Goal: Check status: Check status

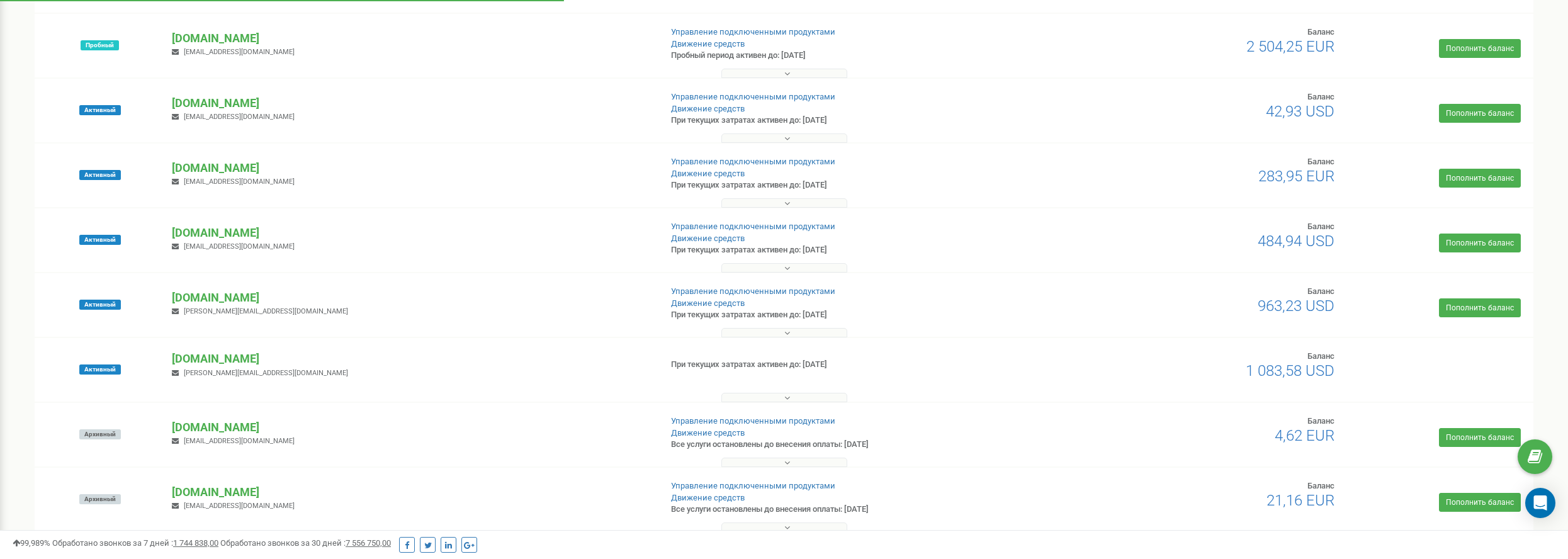
scroll to position [126, 0]
click at [226, 161] on p "[DOMAIN_NAME]" at bounding box center [411, 167] width 478 height 17
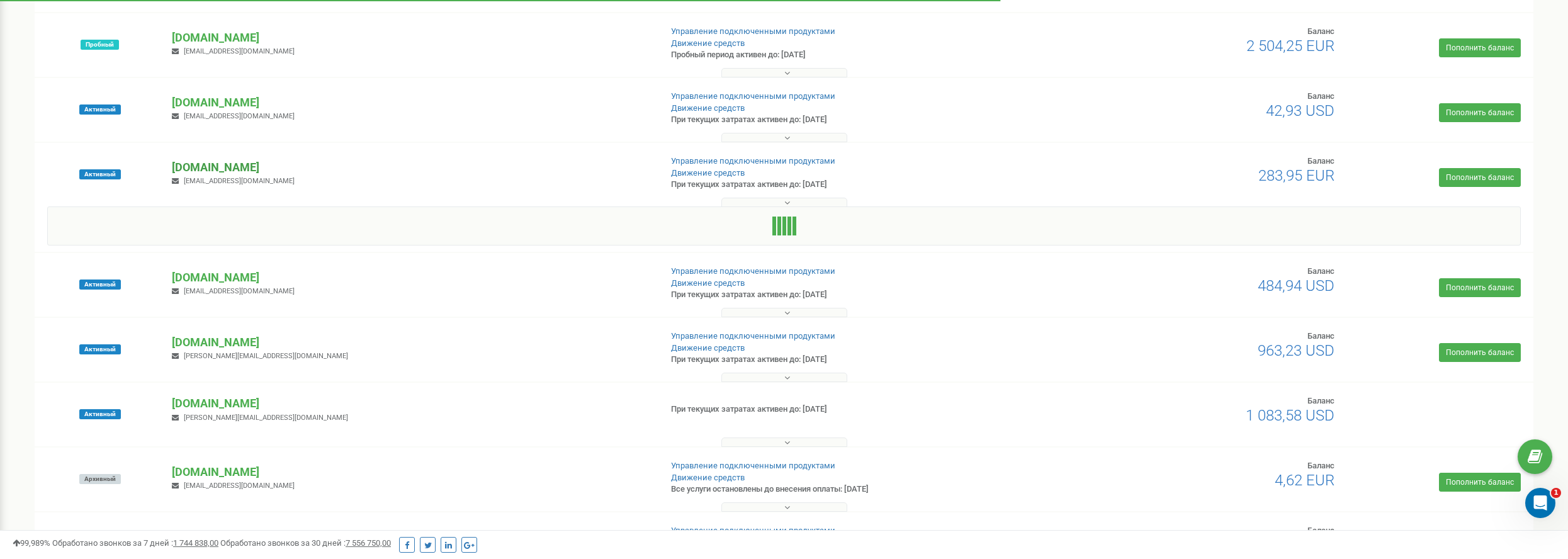
scroll to position [0, 0]
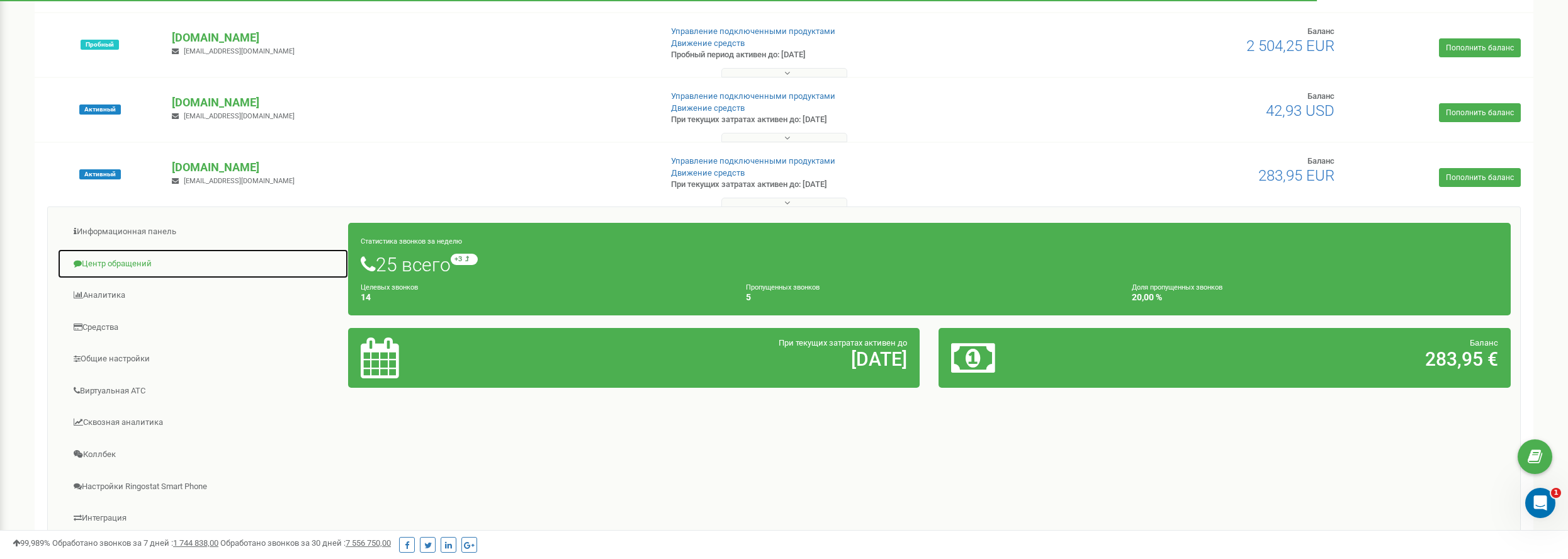
click at [106, 258] on link "Центр обращений" at bounding box center [203, 264] width 291 height 31
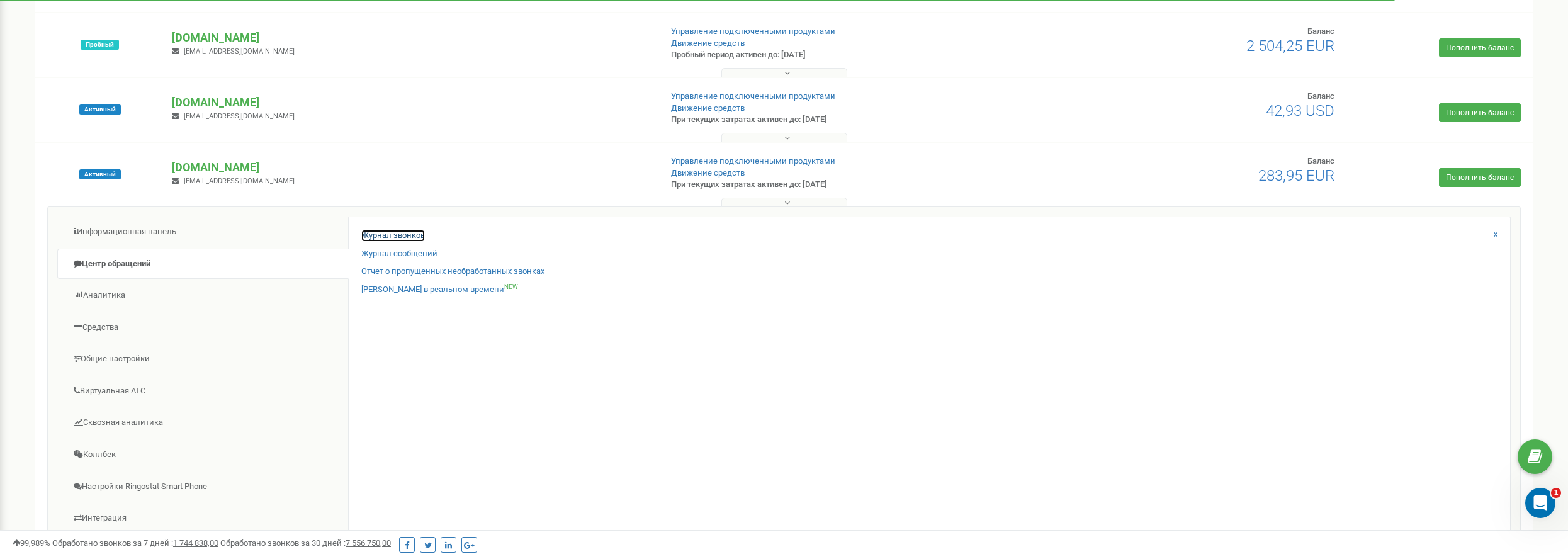
click at [407, 231] on link "Журнал звонков" at bounding box center [393, 235] width 64 height 12
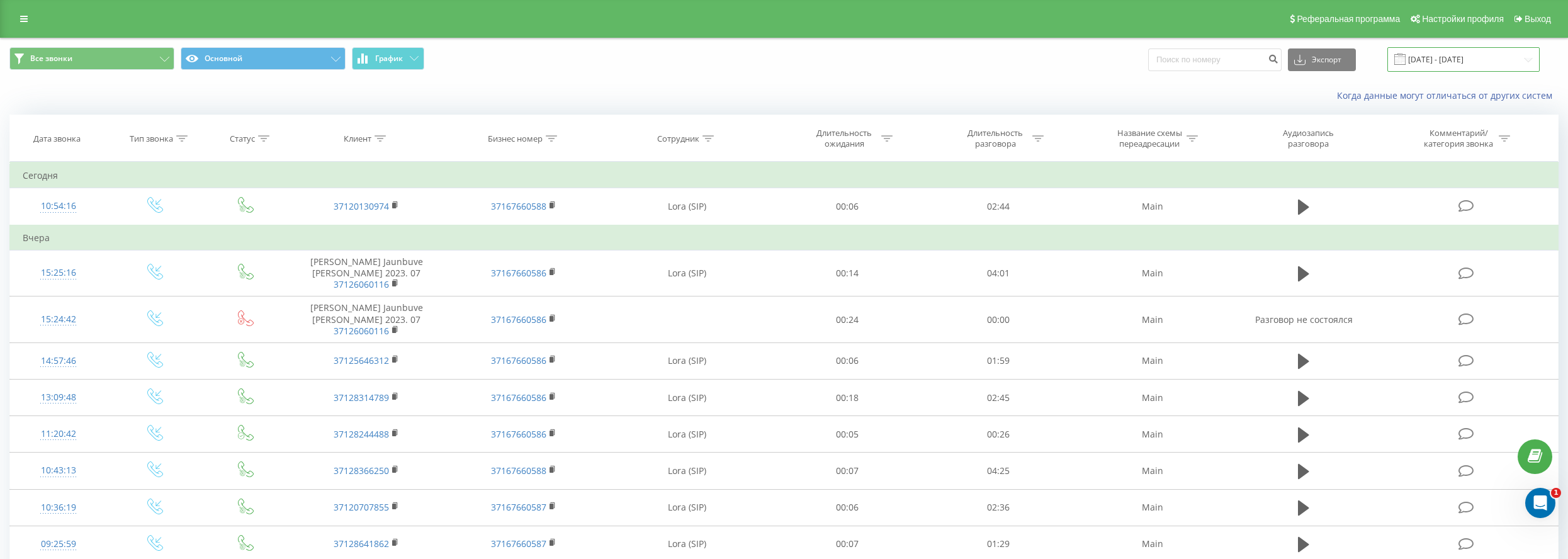
click at [1463, 60] on input "[DATE] - [DATE]" at bounding box center [1463, 59] width 153 height 25
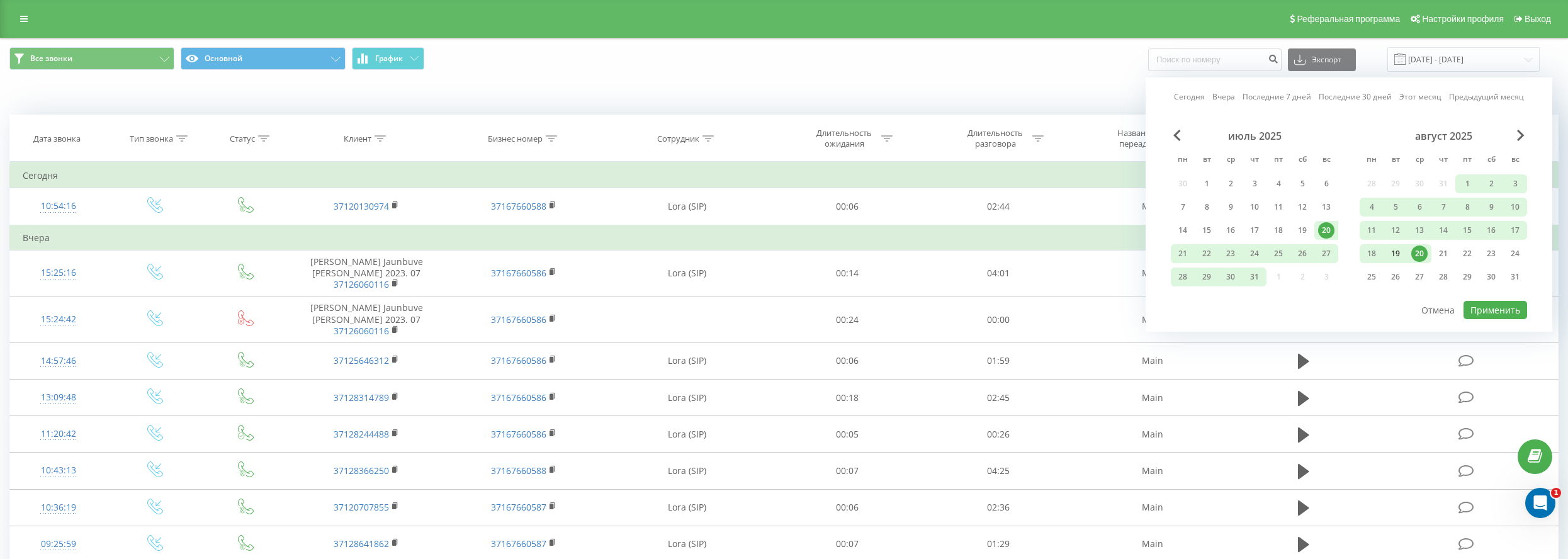
click at [1397, 254] on div "19" at bounding box center [1395, 253] width 17 height 17
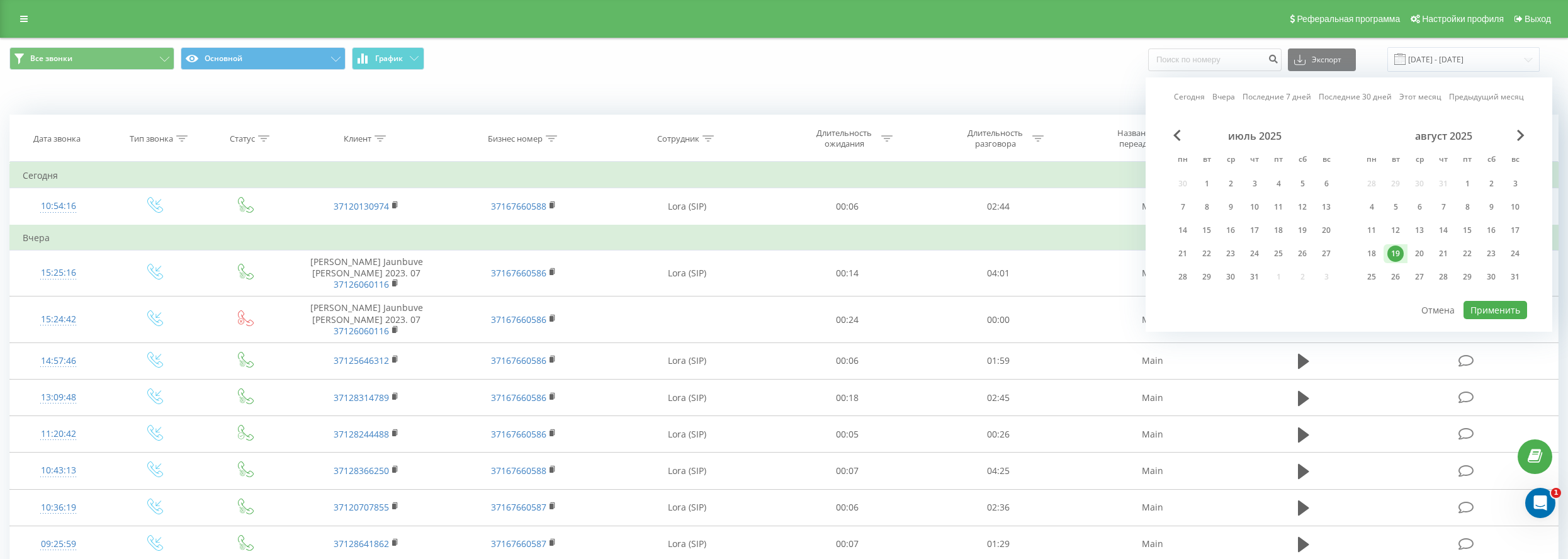
click at [1397, 254] on div "19" at bounding box center [1395, 253] width 17 height 17
click at [1481, 309] on button "Применить" at bounding box center [1495, 310] width 64 height 19
type input "19.08.2025 - 19.08.2025"
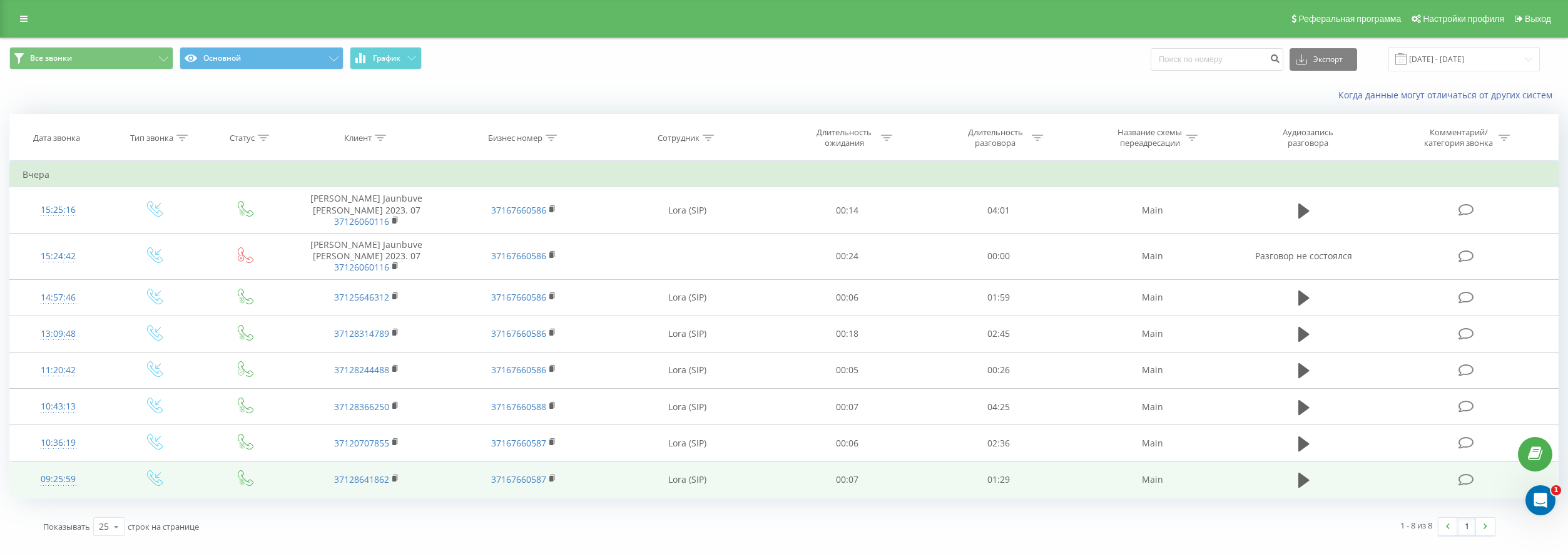
click at [75, 477] on div "09:25:59" at bounding box center [58, 479] width 71 height 24
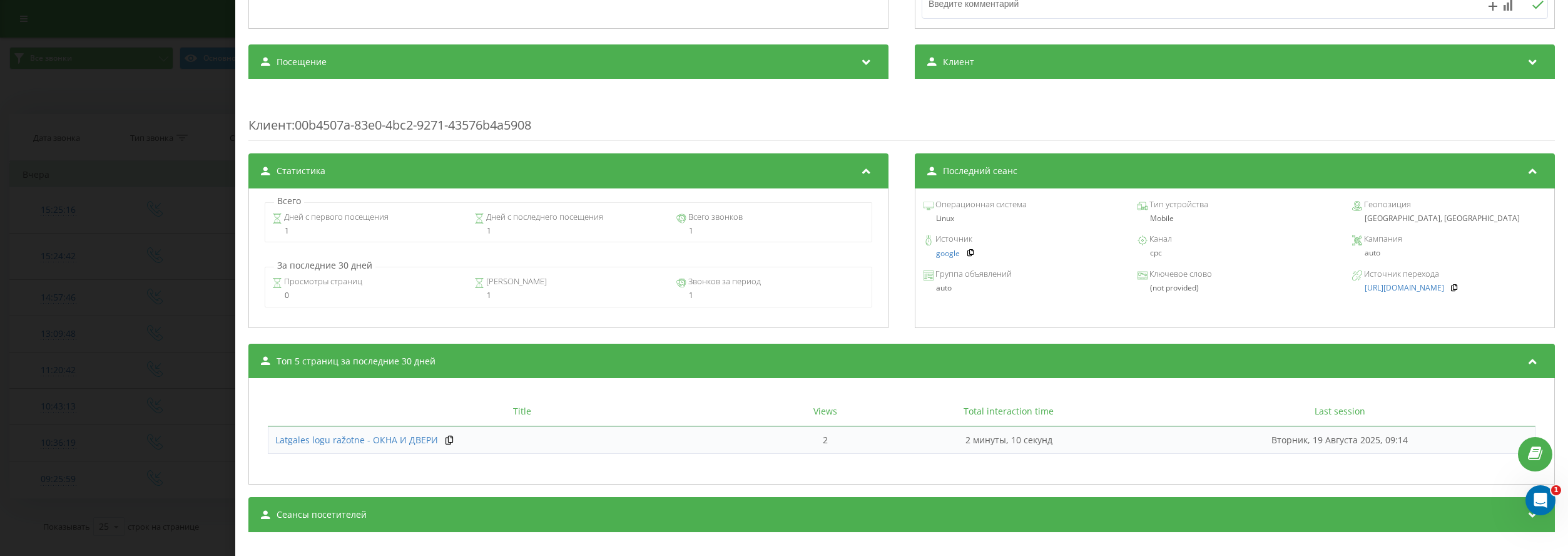
scroll to position [409, 0]
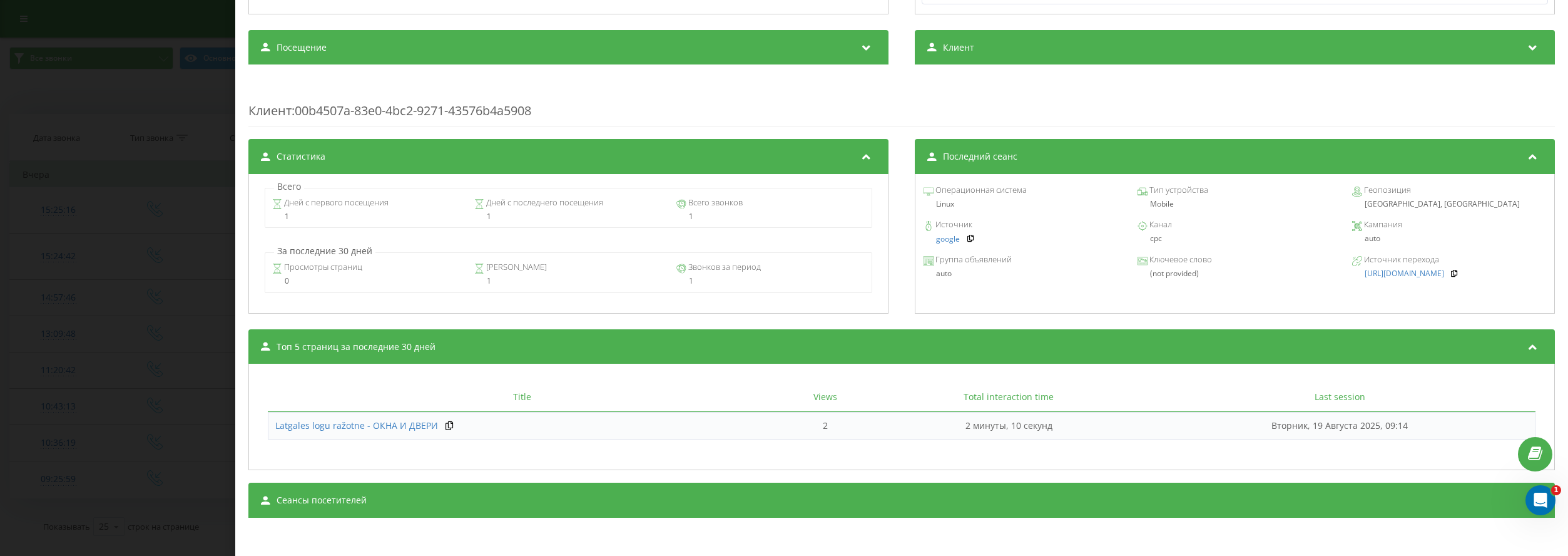
drag, startPoint x: 169, startPoint y: 514, endPoint x: 161, endPoint y: 514, distance: 8.0
click at [169, 515] on div "Звонок : 1755584759.1213 1 x - 01:30 00:00 00:00 Транскрипция Для анализа AI бу…" at bounding box center [784, 278] width 1568 height 556
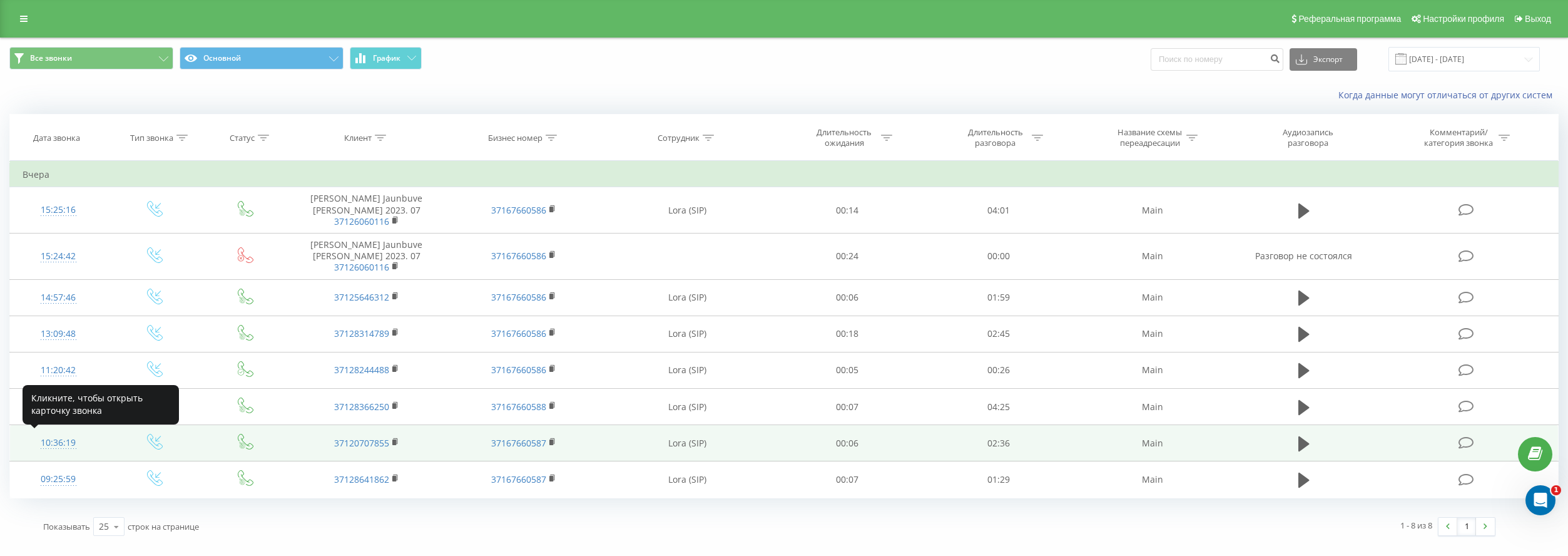
click at [62, 439] on div "10:36:19" at bounding box center [58, 442] width 71 height 24
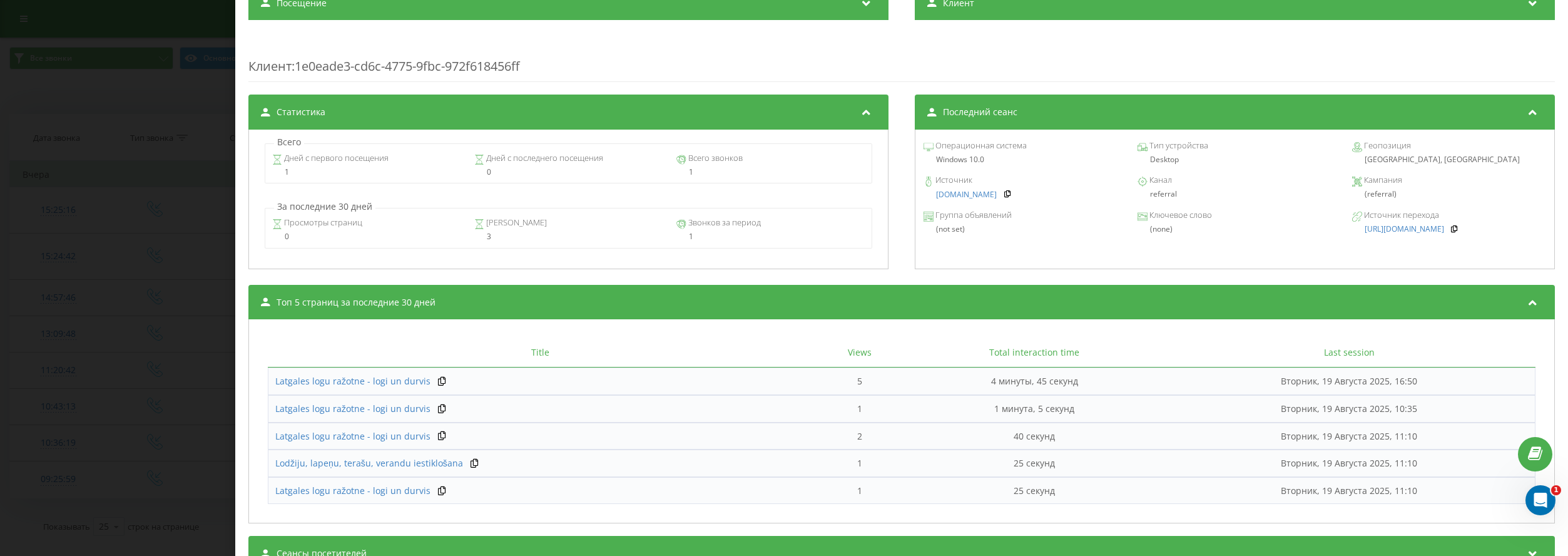
scroll to position [501, 0]
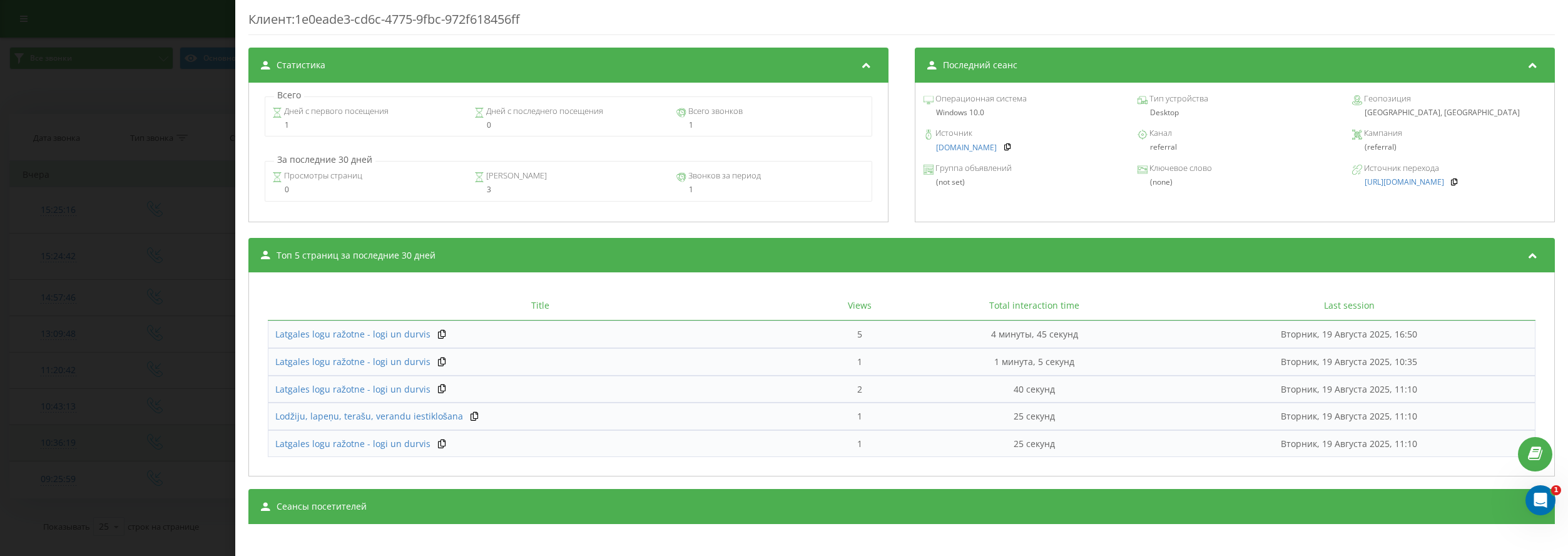
drag, startPoint x: 156, startPoint y: 435, endPoint x: 142, endPoint y: 432, distance: 14.3
click at [156, 435] on div "Звонок : de4_-1755588979.319160 1 x - 02:36 00:00 00:00 Транскрипция Для анализ…" at bounding box center [784, 278] width 1568 height 556
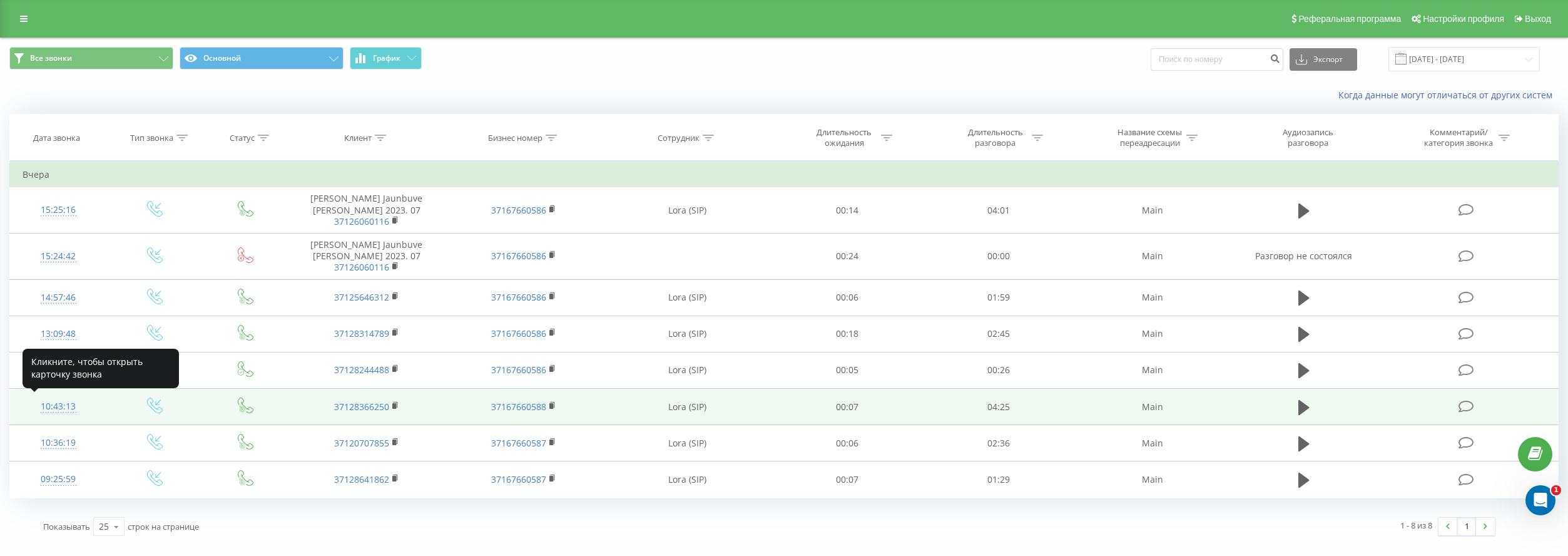
click at [65, 404] on div "10:43:13" at bounding box center [58, 406] width 71 height 24
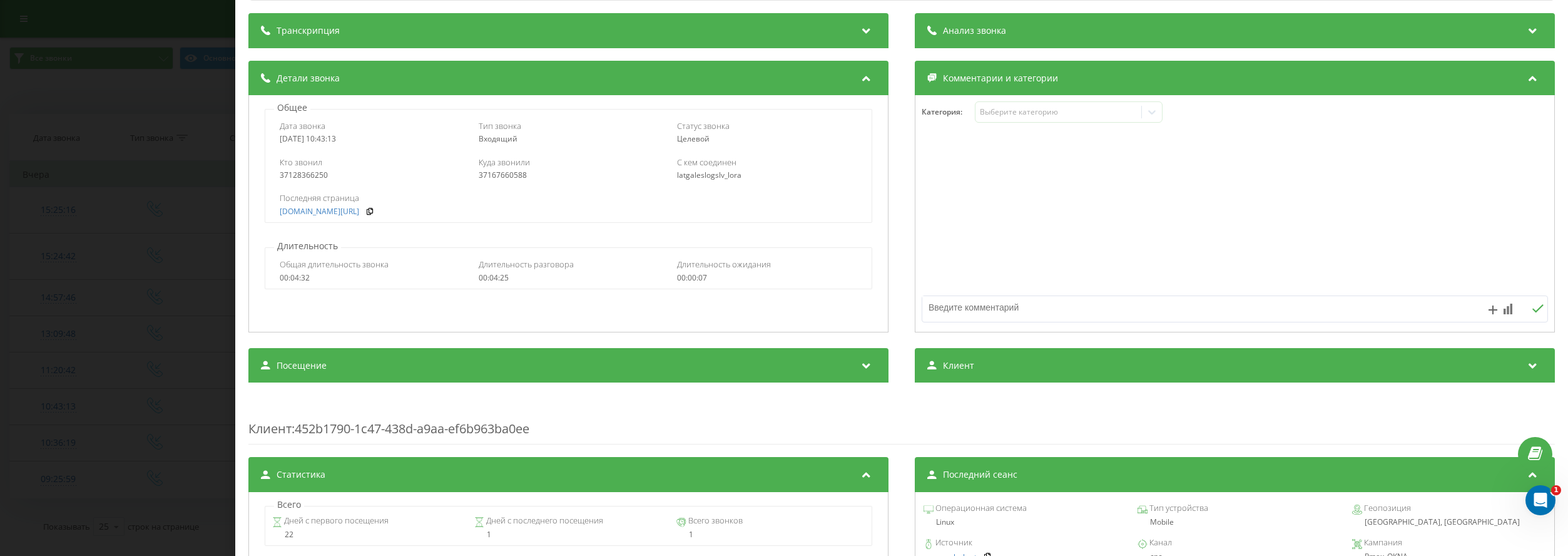
scroll to position [251, 0]
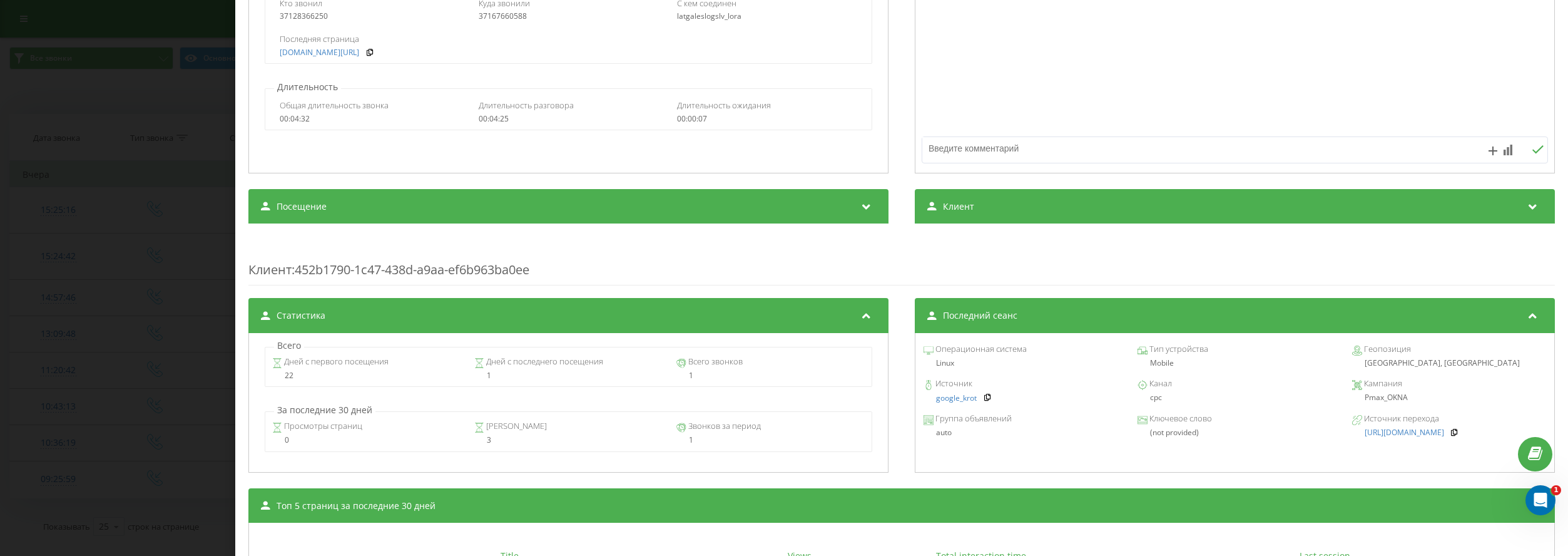
click at [249, 371] on div "Всего Дней с первого посещения 22 Дней с последнего посещения 1 Всего звонков 1…" at bounding box center [568, 402] width 640 height 140
click at [93, 458] on div "Звонок : 1755589393.7798 1 x - 04:25 00:00 00:00 Транскрипция Для анализа AI бу…" at bounding box center [784, 278] width 1568 height 556
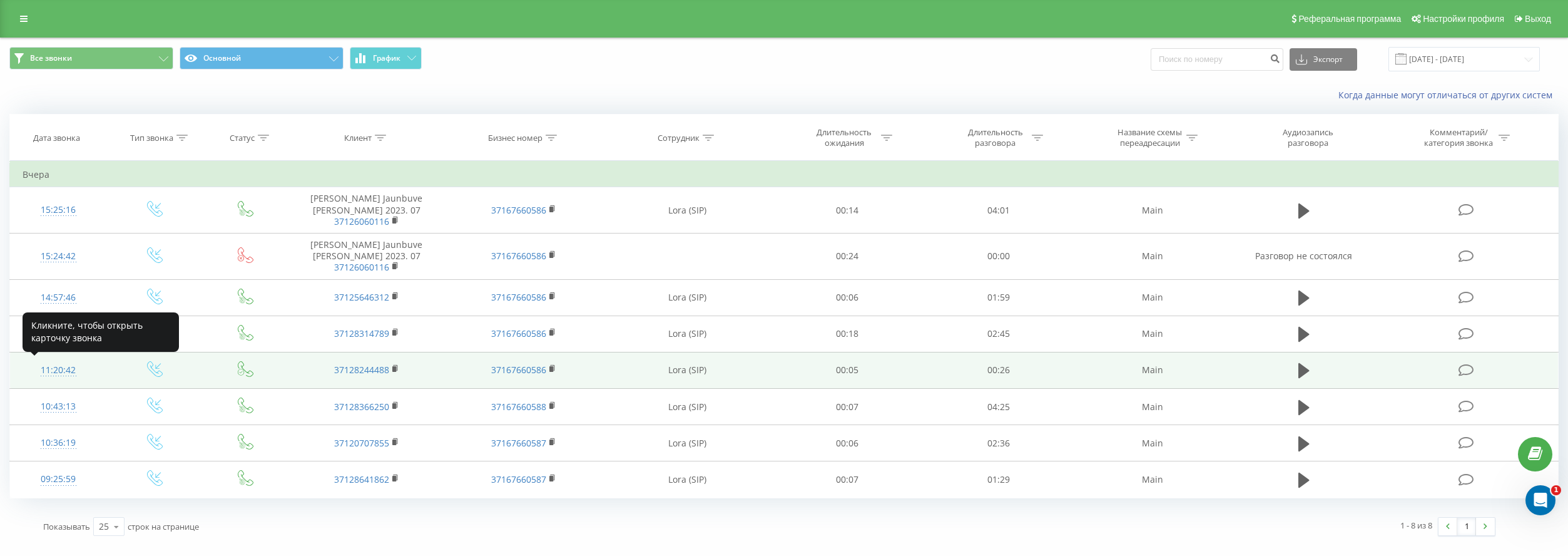
click at [61, 367] on div "11:20:42" at bounding box center [58, 370] width 71 height 24
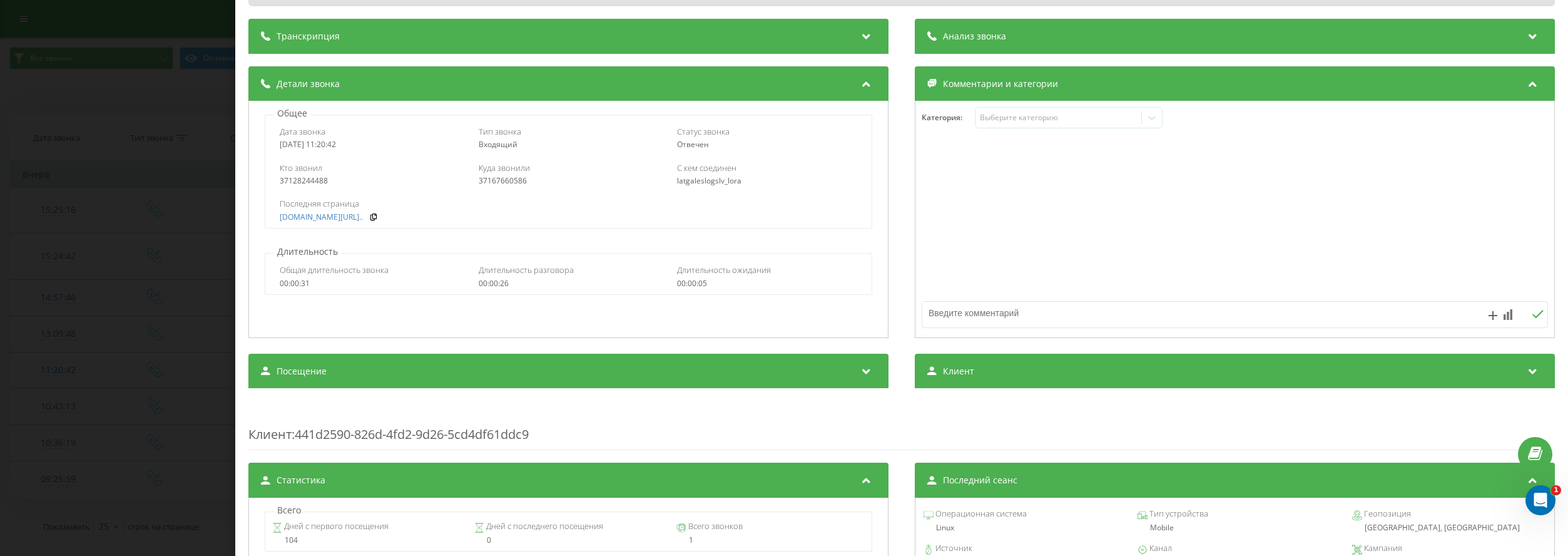
scroll to position [313, 0]
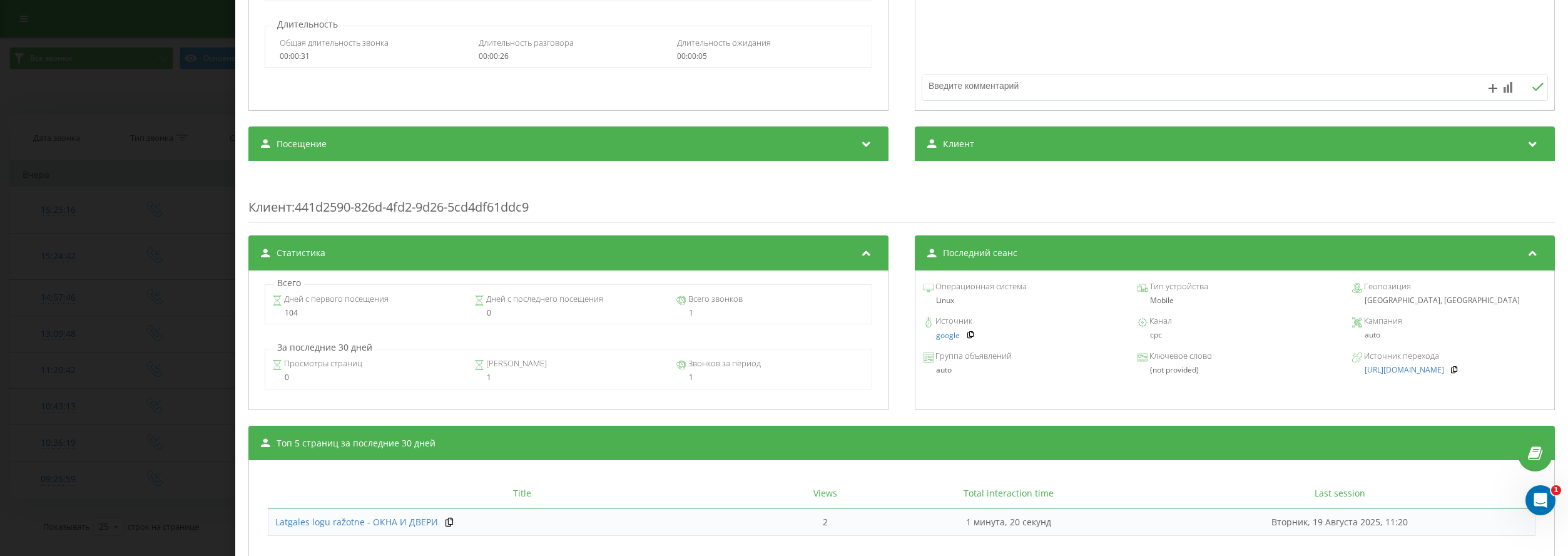
click at [115, 392] on div "Звонок : de2_-1755591642.25195 1 x - 00:26 00:00 00:00 Транскрипция Для анализа…" at bounding box center [784, 278] width 1568 height 556
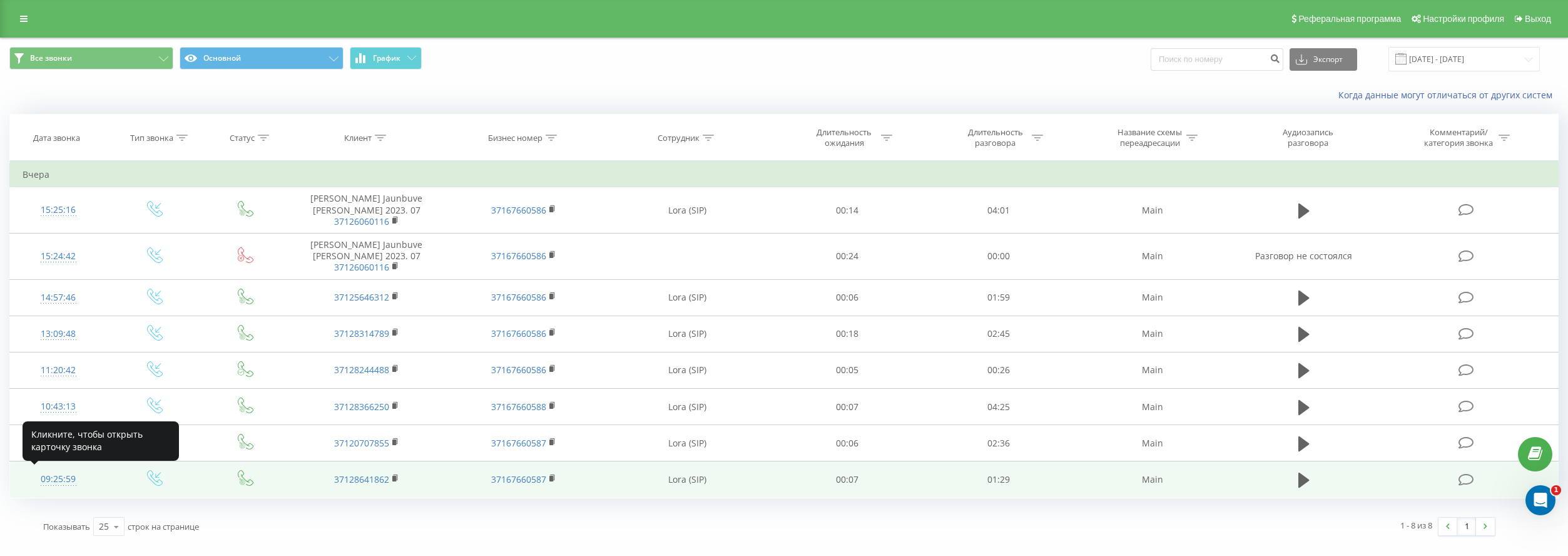
click at [55, 479] on div "09:25:59" at bounding box center [58, 479] width 71 height 24
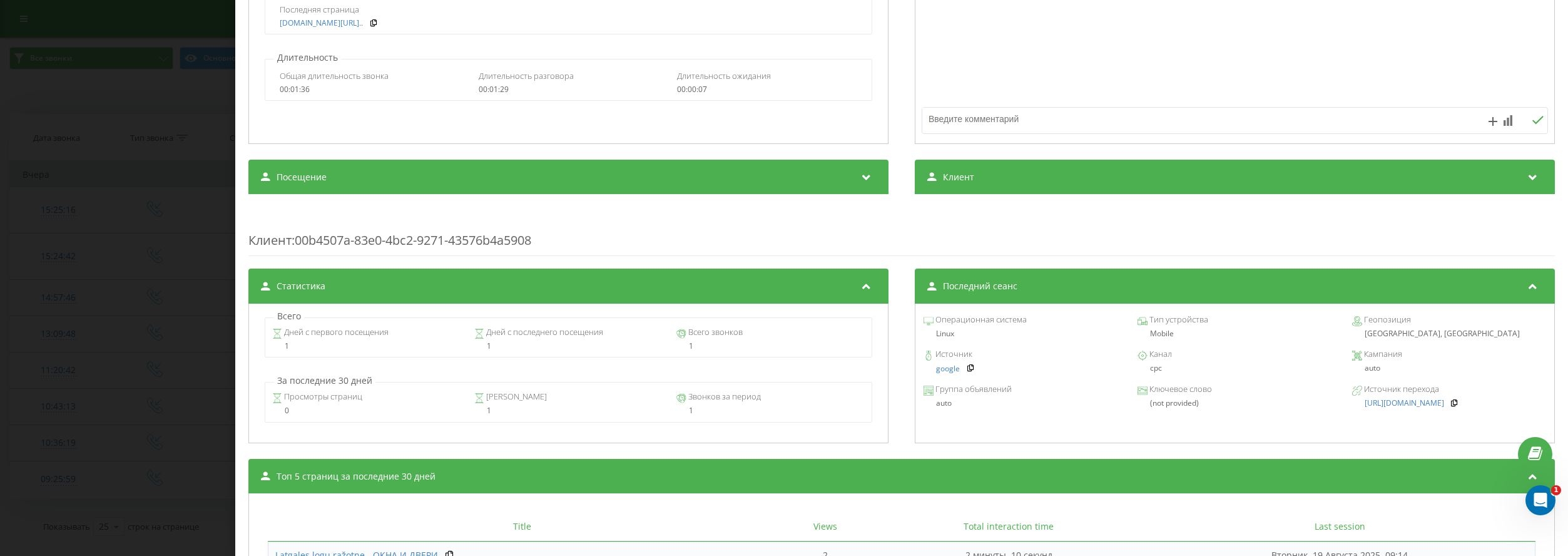
scroll to position [313, 0]
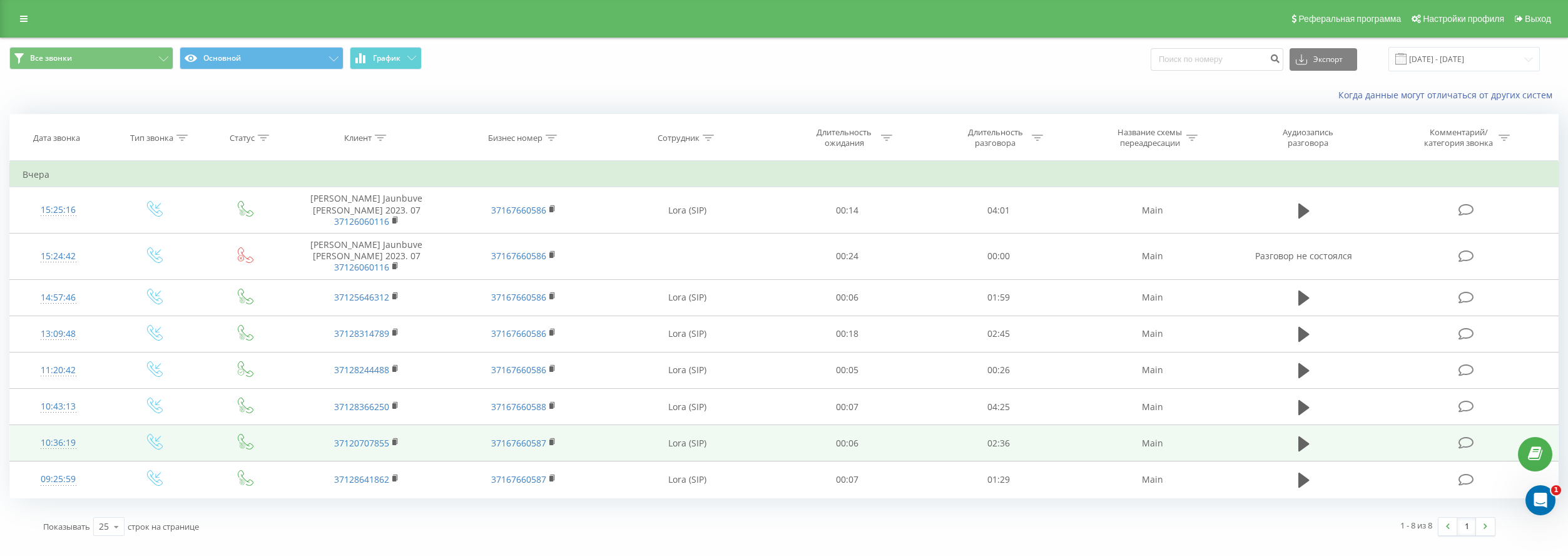
click at [56, 440] on div "10:36:19" at bounding box center [58, 442] width 71 height 24
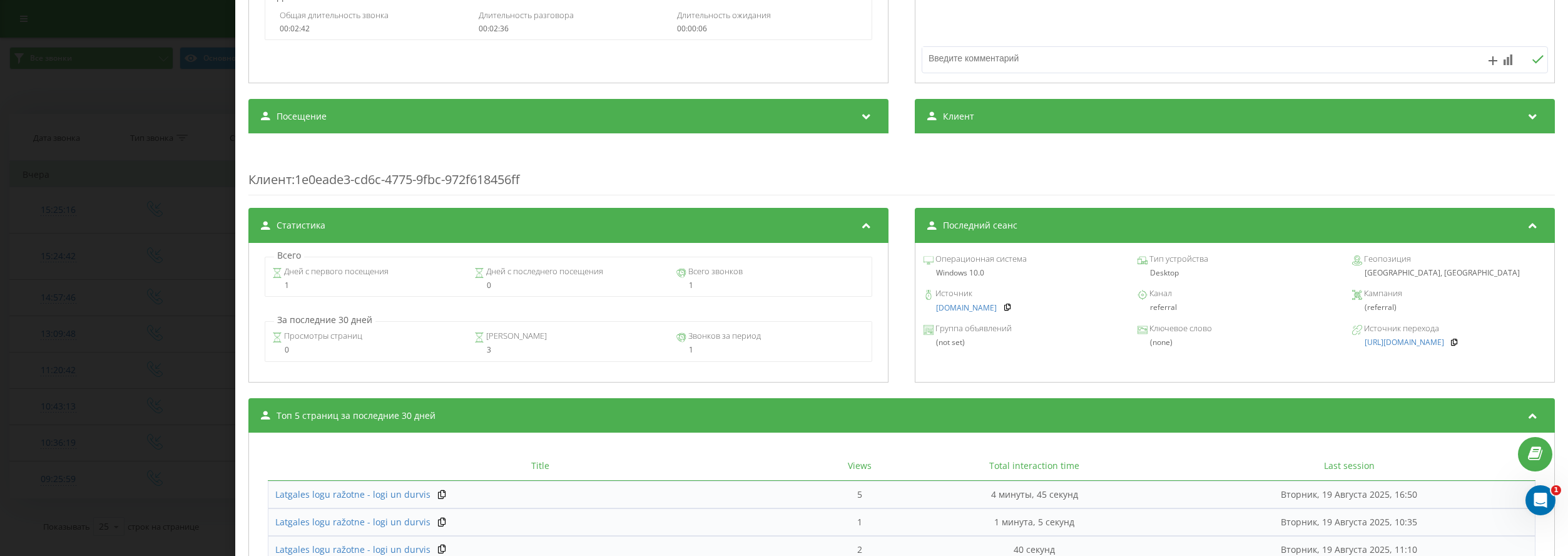
scroll to position [376, 0]
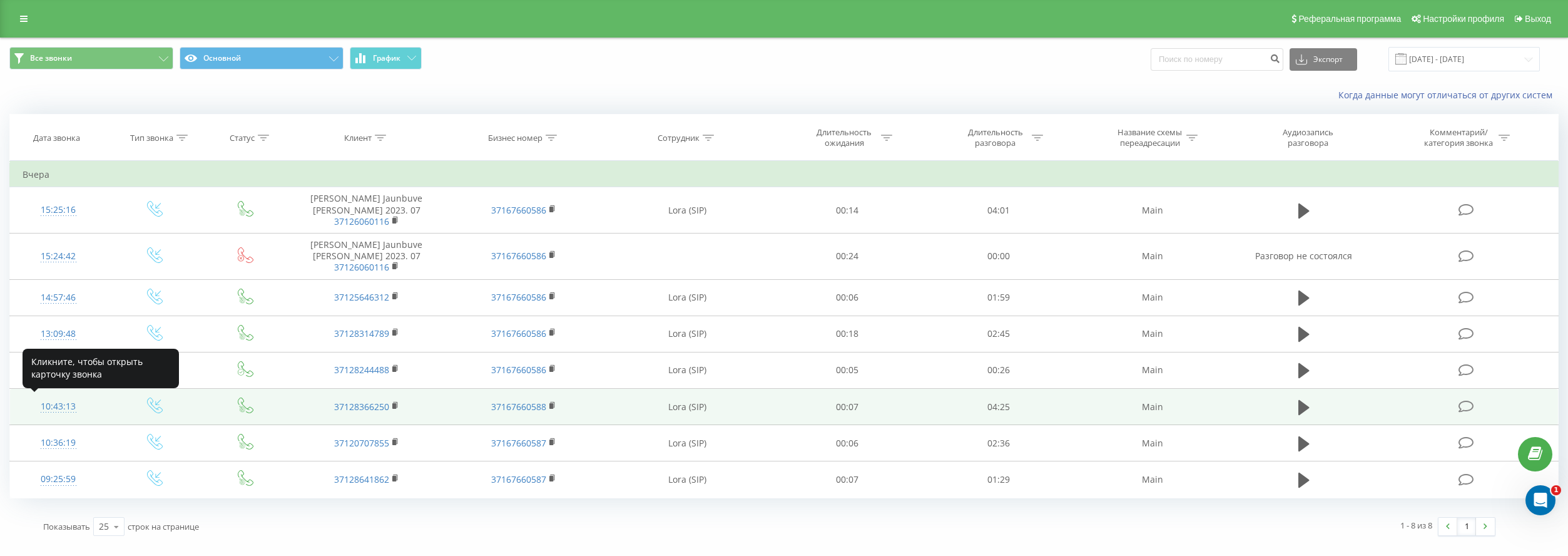
click at [54, 408] on div "10:43:13" at bounding box center [58, 406] width 71 height 24
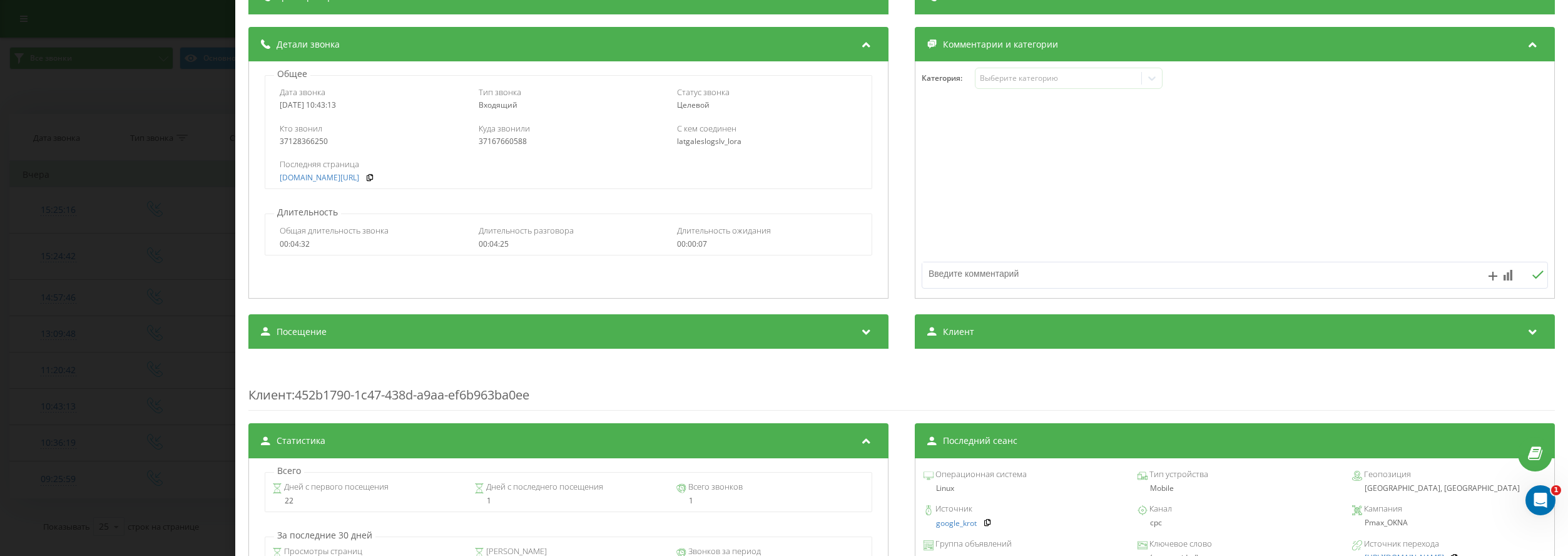
scroll to position [313, 0]
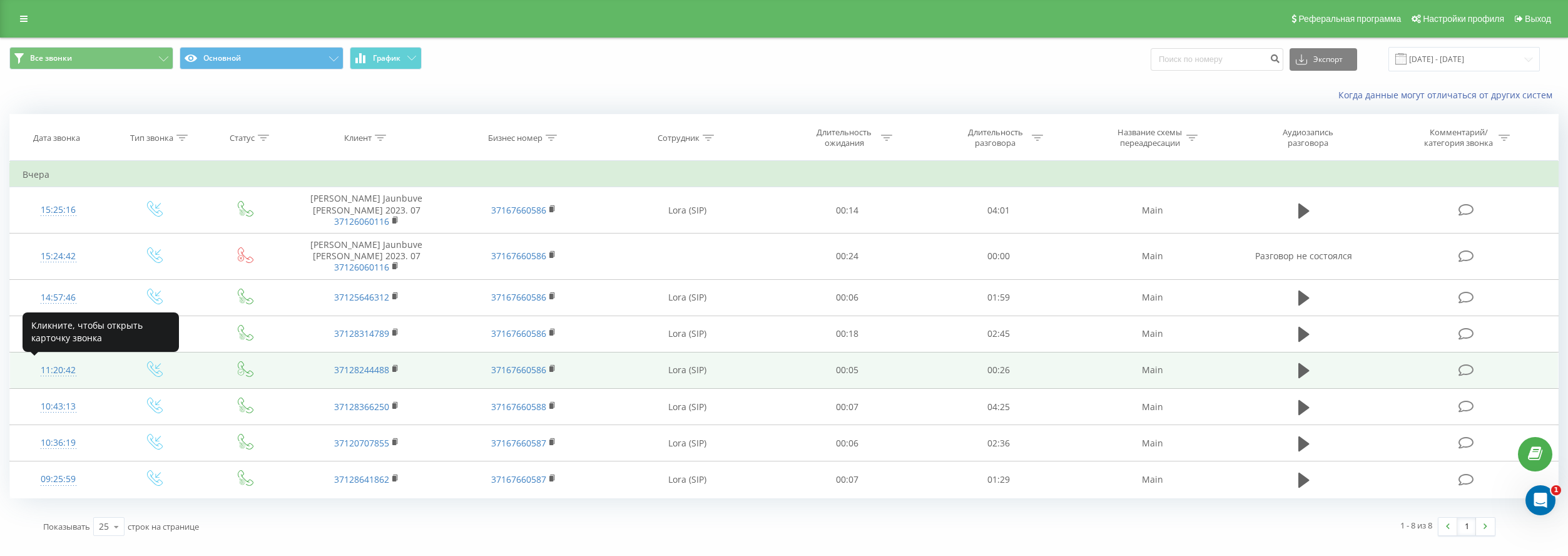
click at [68, 367] on div "11:20:42" at bounding box center [58, 370] width 71 height 24
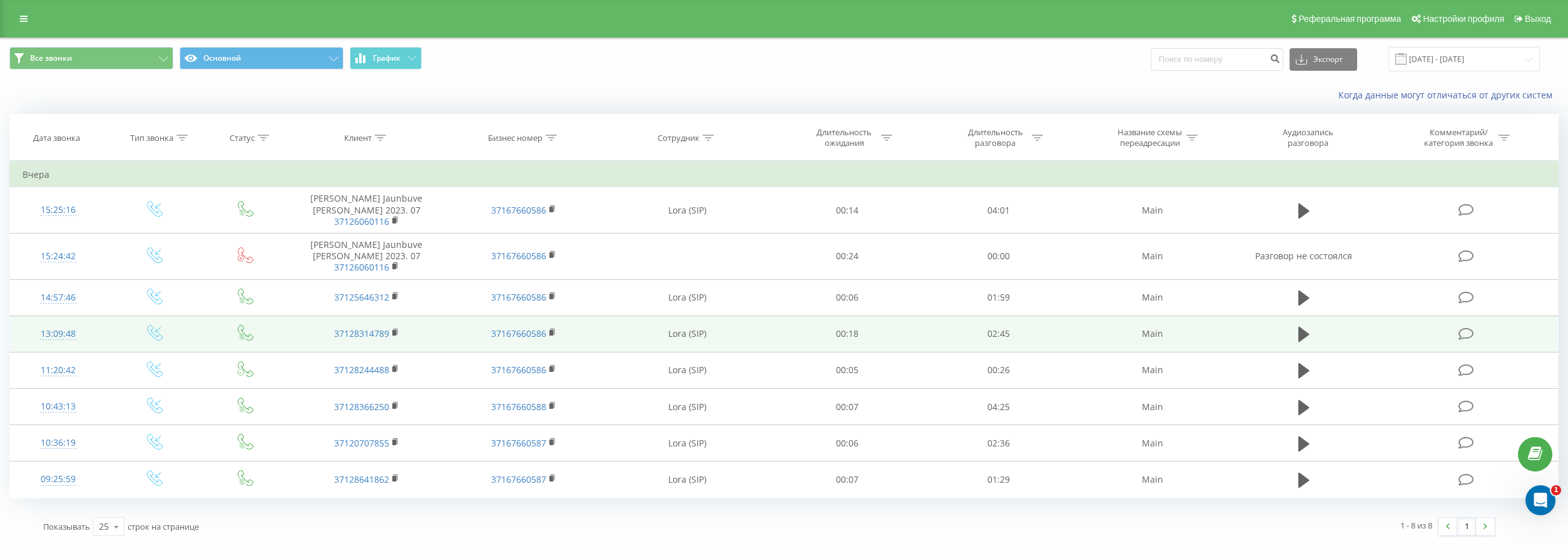
click at [66, 333] on div "13:09:48" at bounding box center [58, 334] width 71 height 24
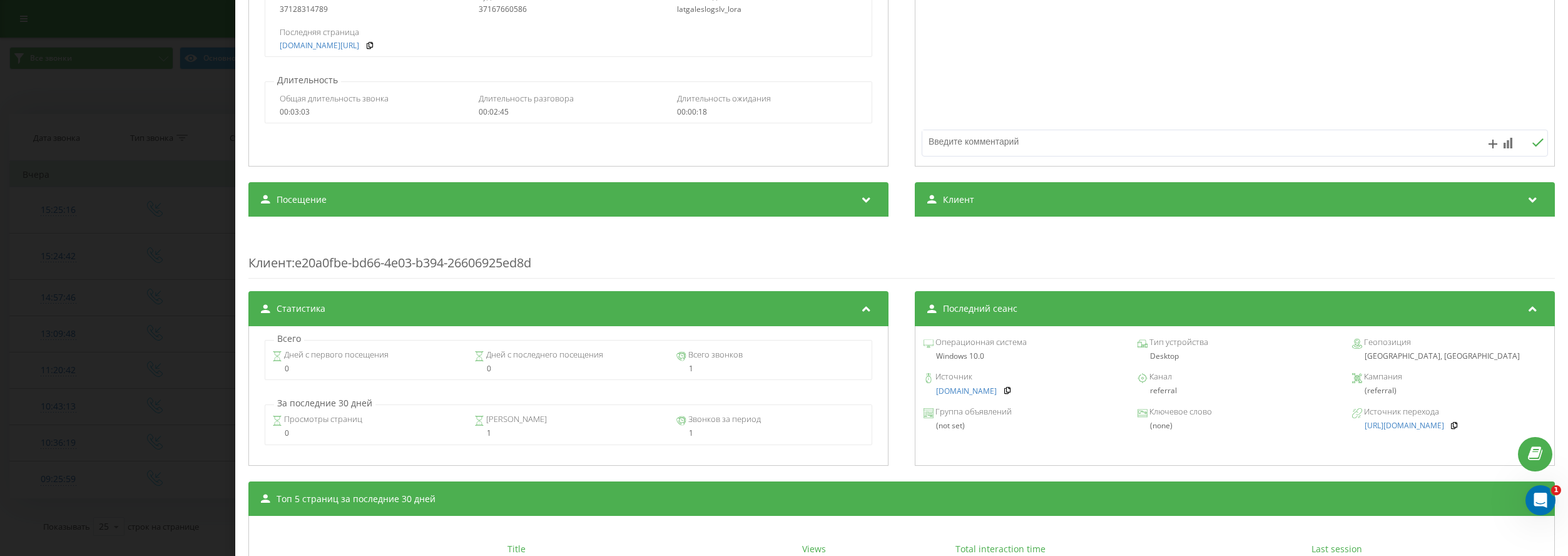
scroll to position [313, 0]
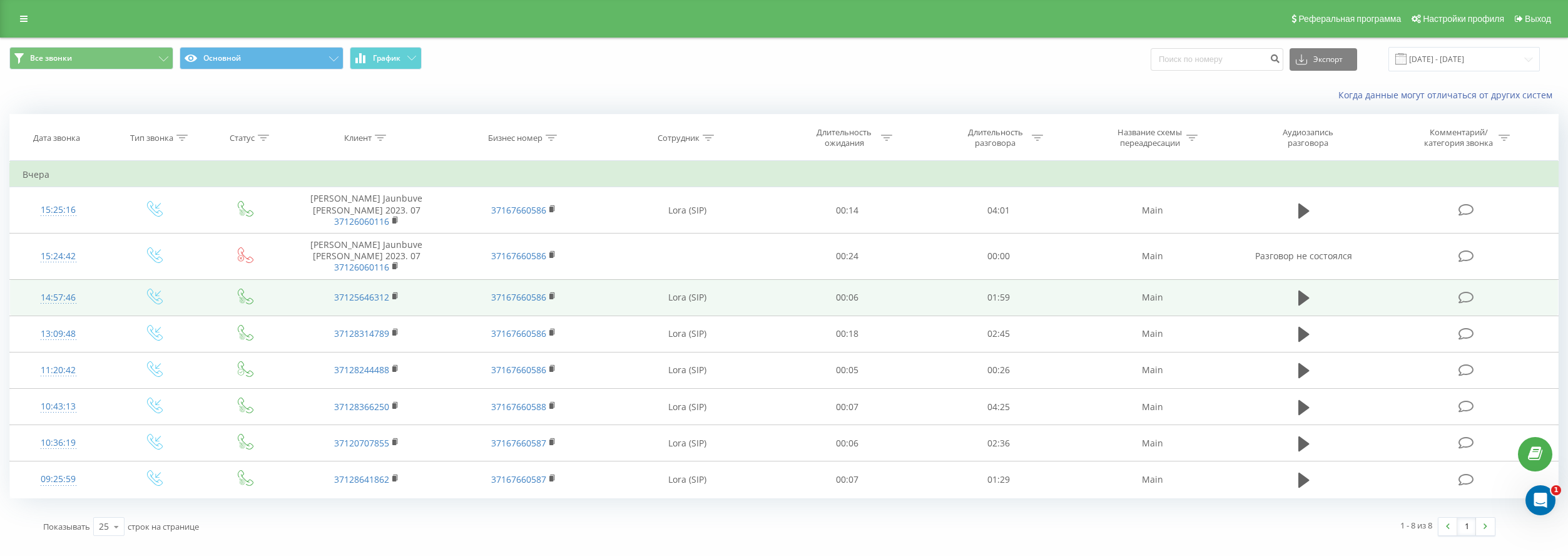
click at [66, 301] on div "14:57:46" at bounding box center [58, 298] width 71 height 24
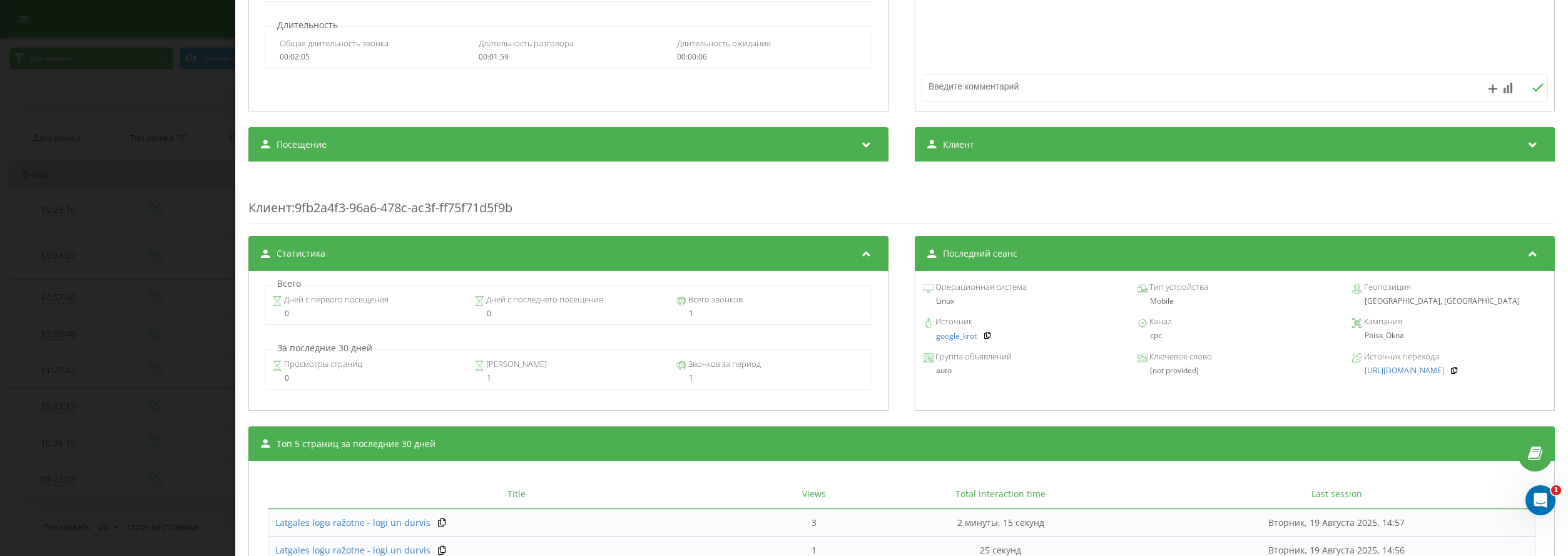
scroll to position [313, 0]
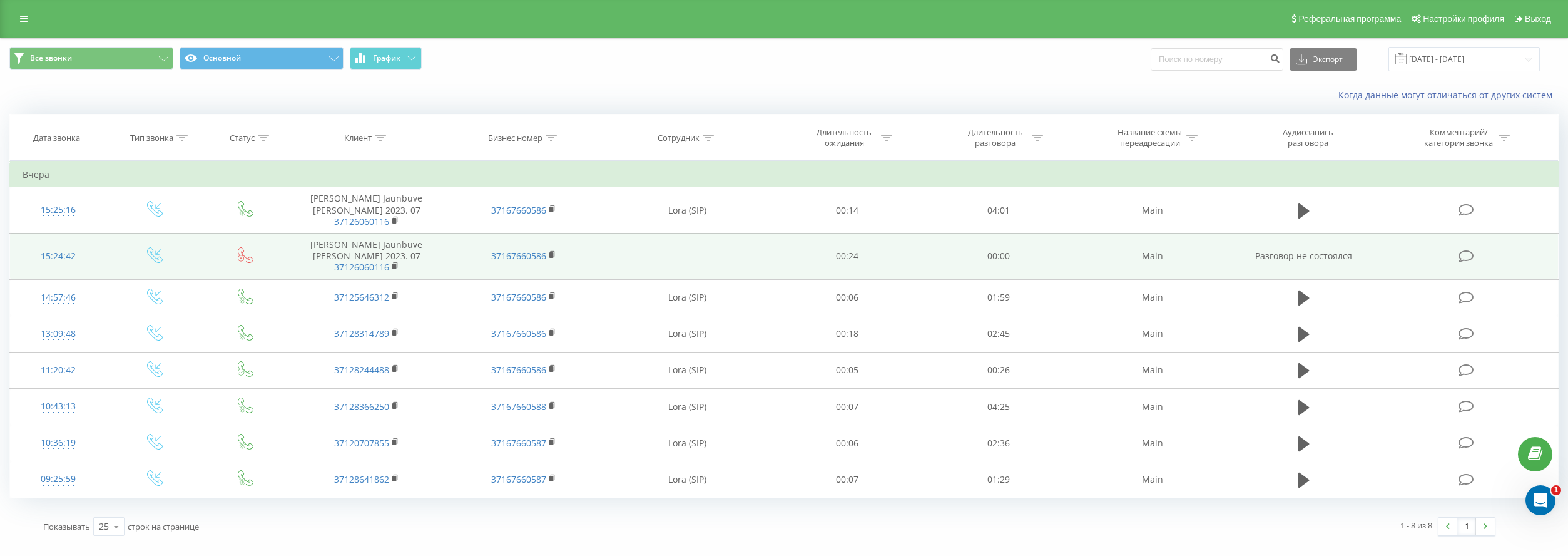
click at [51, 255] on div "15:24:42" at bounding box center [58, 255] width 71 height 24
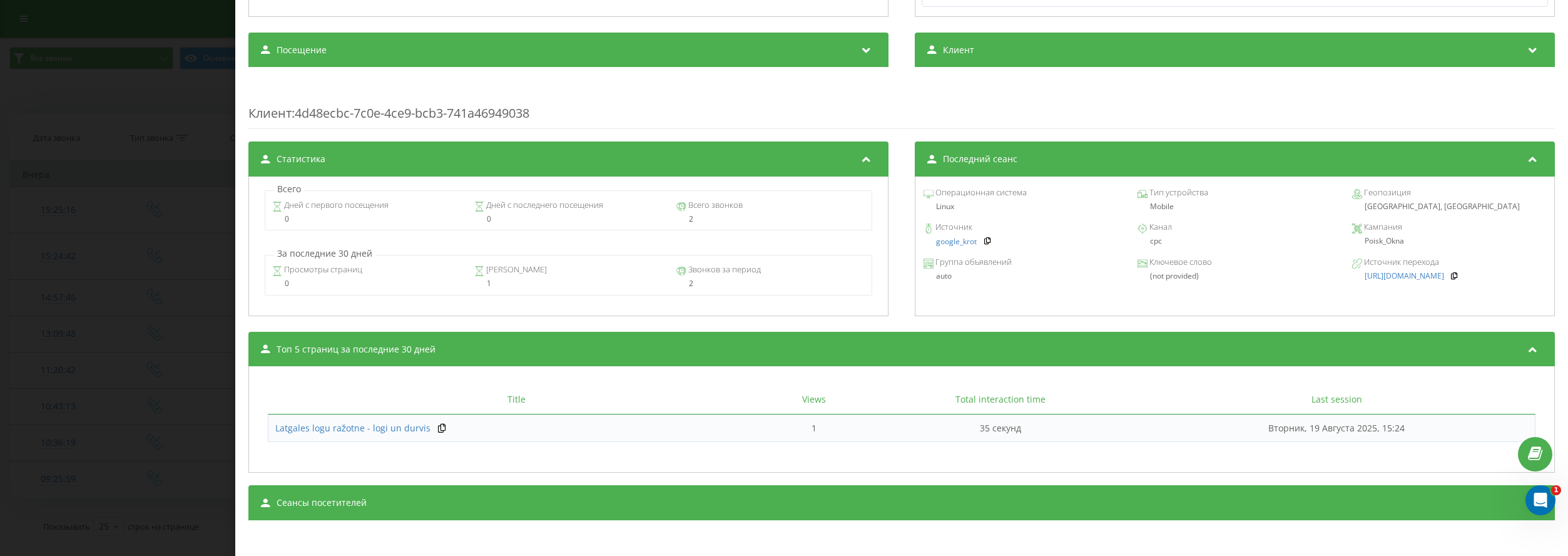
scroll to position [355, 0]
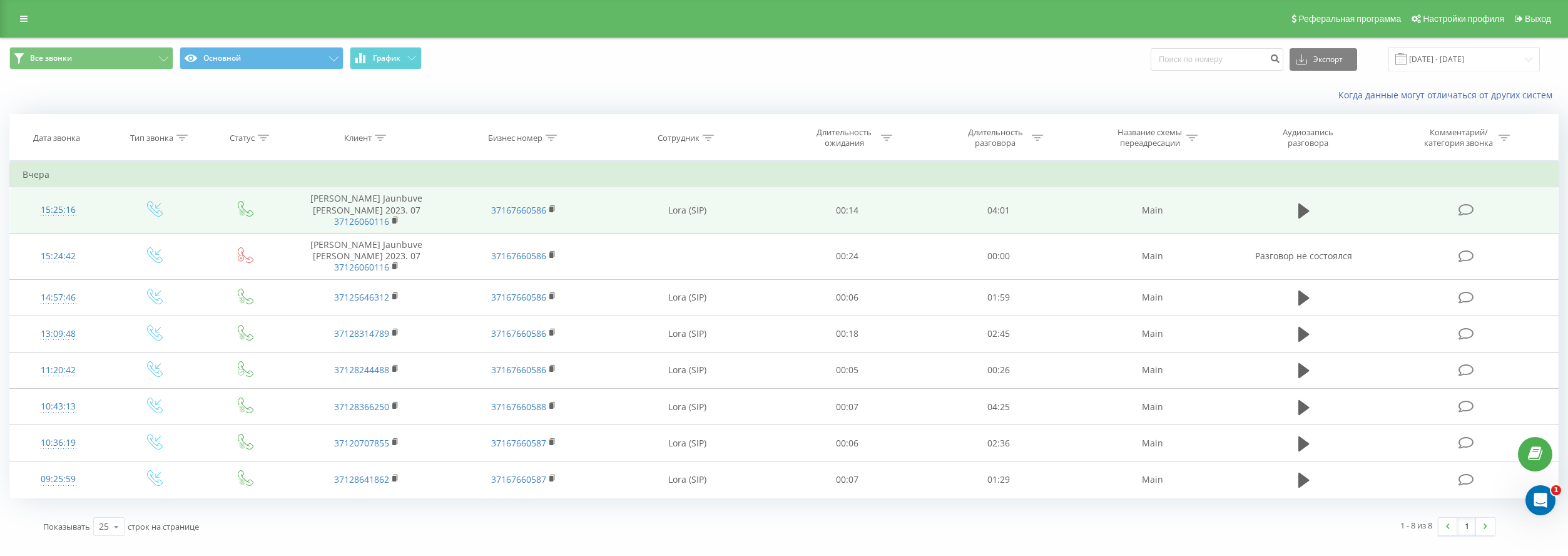
click at [53, 206] on div "15:25:16" at bounding box center [58, 209] width 71 height 24
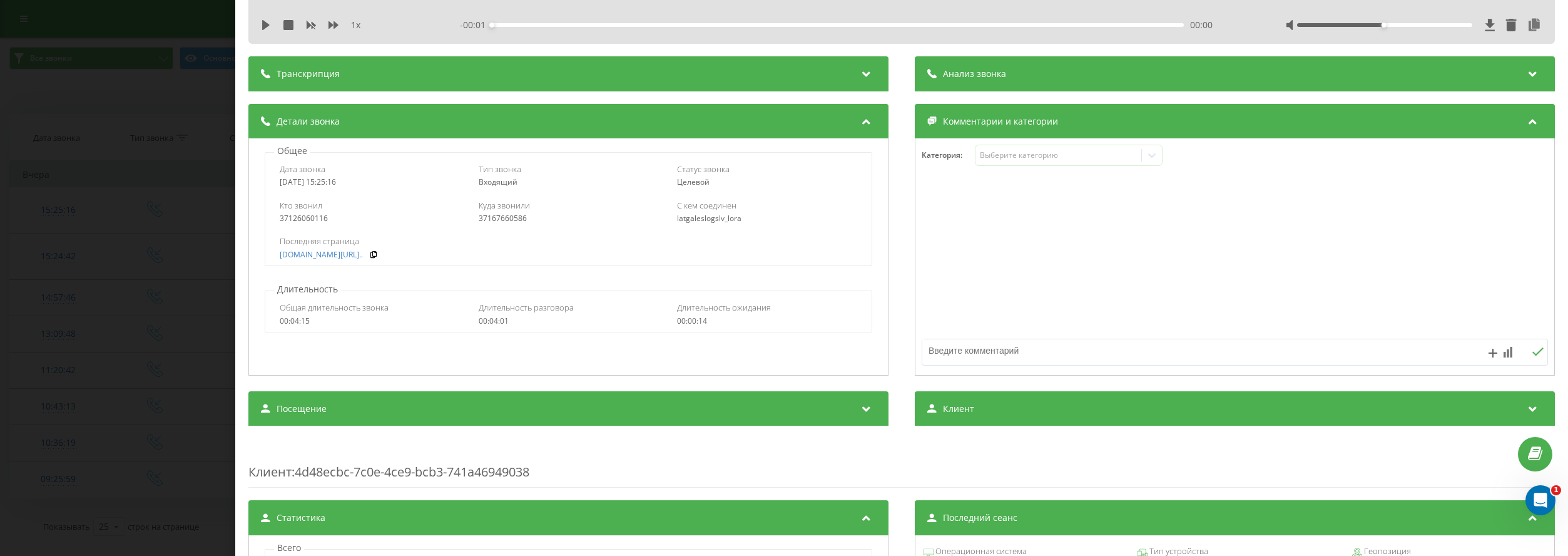
scroll to position [125, 0]
